Goal: Information Seeking & Learning: Learn about a topic

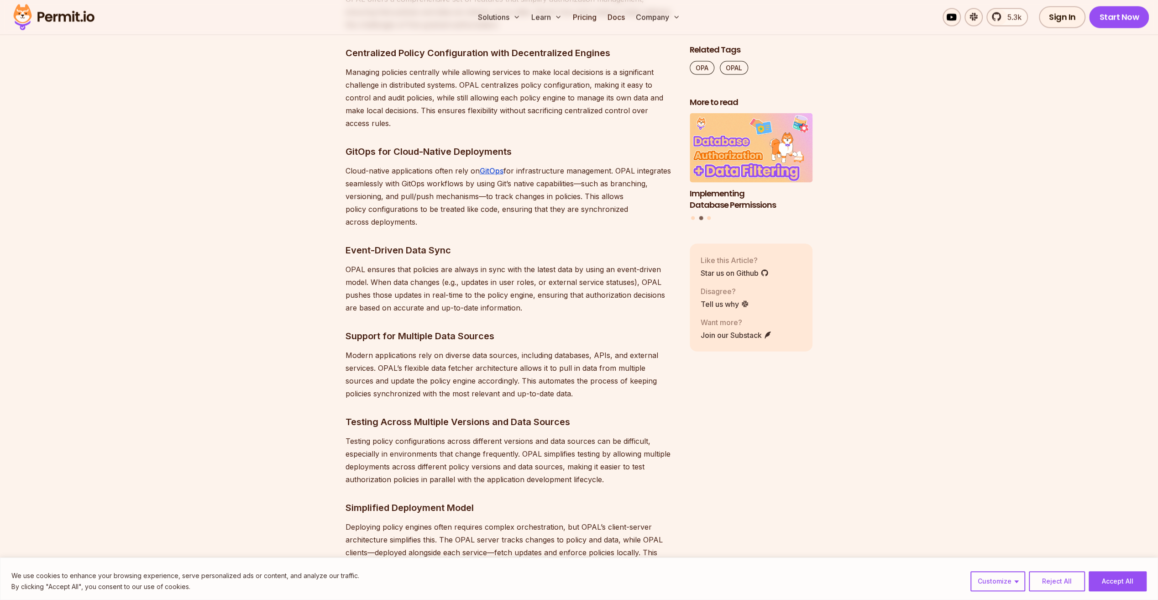
drag, startPoint x: 0, startPoint y: 0, endPoint x: 445, endPoint y: 341, distance: 561.1
click at [445, 341] on h3 "Support for Multiple Data Sources" at bounding box center [509, 336] width 329 height 15
drag, startPoint x: 445, startPoint y: 341, endPoint x: 532, endPoint y: 277, distance: 107.7
click at [532, 277] on p "OPAL ensures that policies are always in sync with the latest data by using an …" at bounding box center [509, 288] width 329 height 51
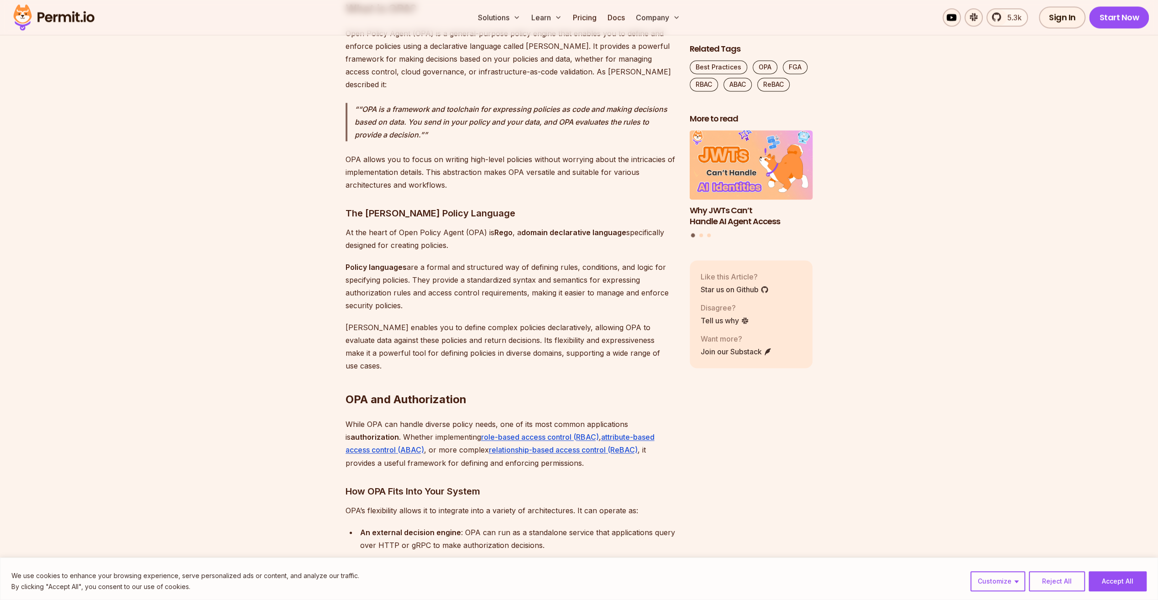
scroll to position [1506, 0]
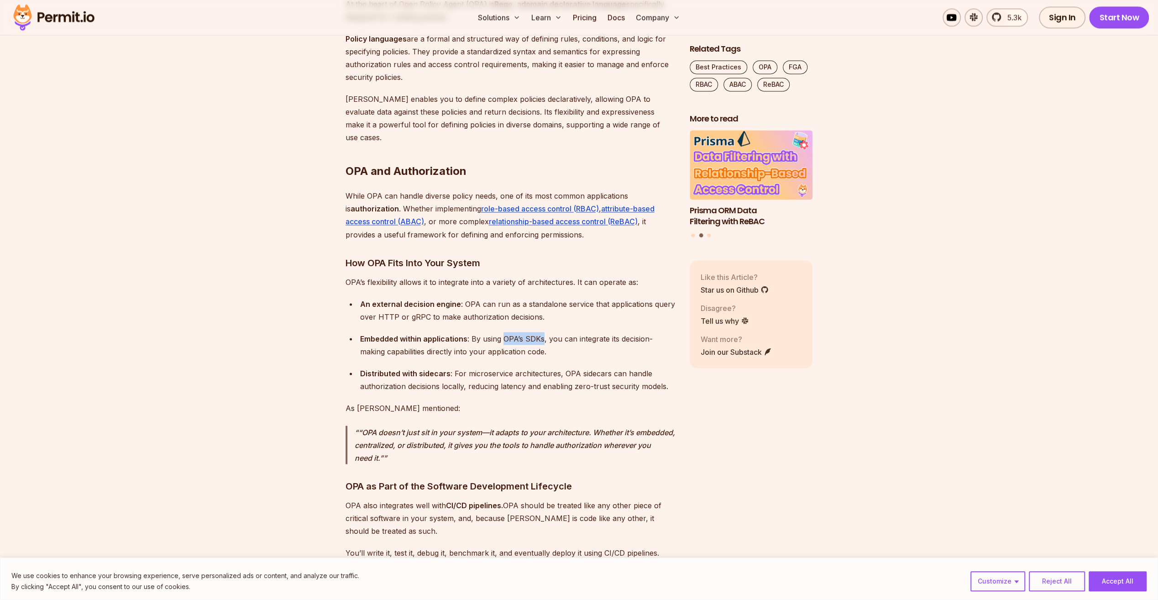
drag, startPoint x: 502, startPoint y: 310, endPoint x: 541, endPoint y: 312, distance: 39.3
click at [541, 332] on div "Embedded within applications : By using OPA’s SDKs, you can integrate its decis…" at bounding box center [517, 345] width 315 height 26
drag, startPoint x: 541, startPoint y: 312, endPoint x: 512, endPoint y: 313, distance: 29.3
